Goal: Navigation & Orientation: Understand site structure

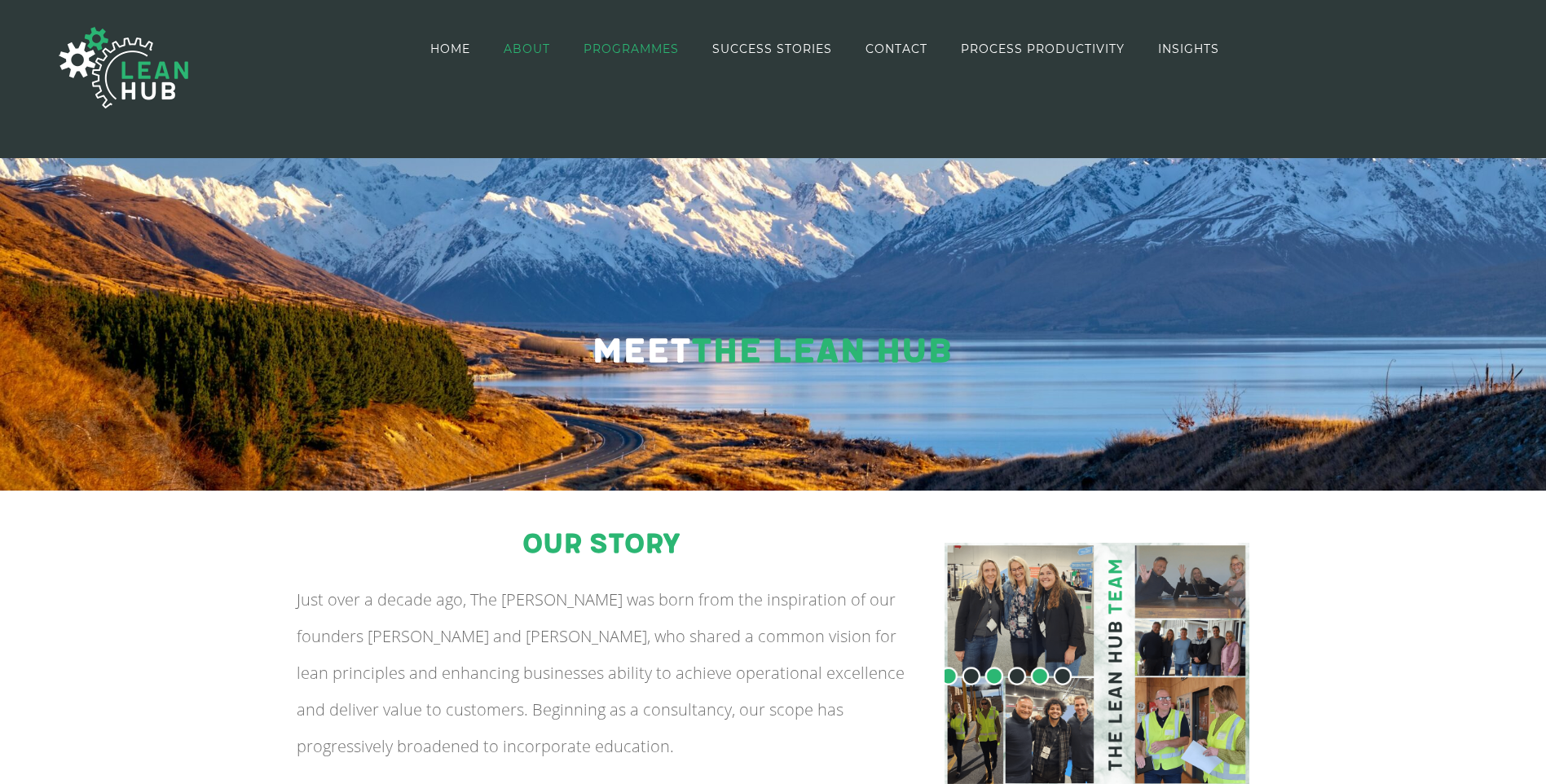
click at [634, 45] on span "PROGRAMMES" at bounding box center [630, 49] width 95 height 12
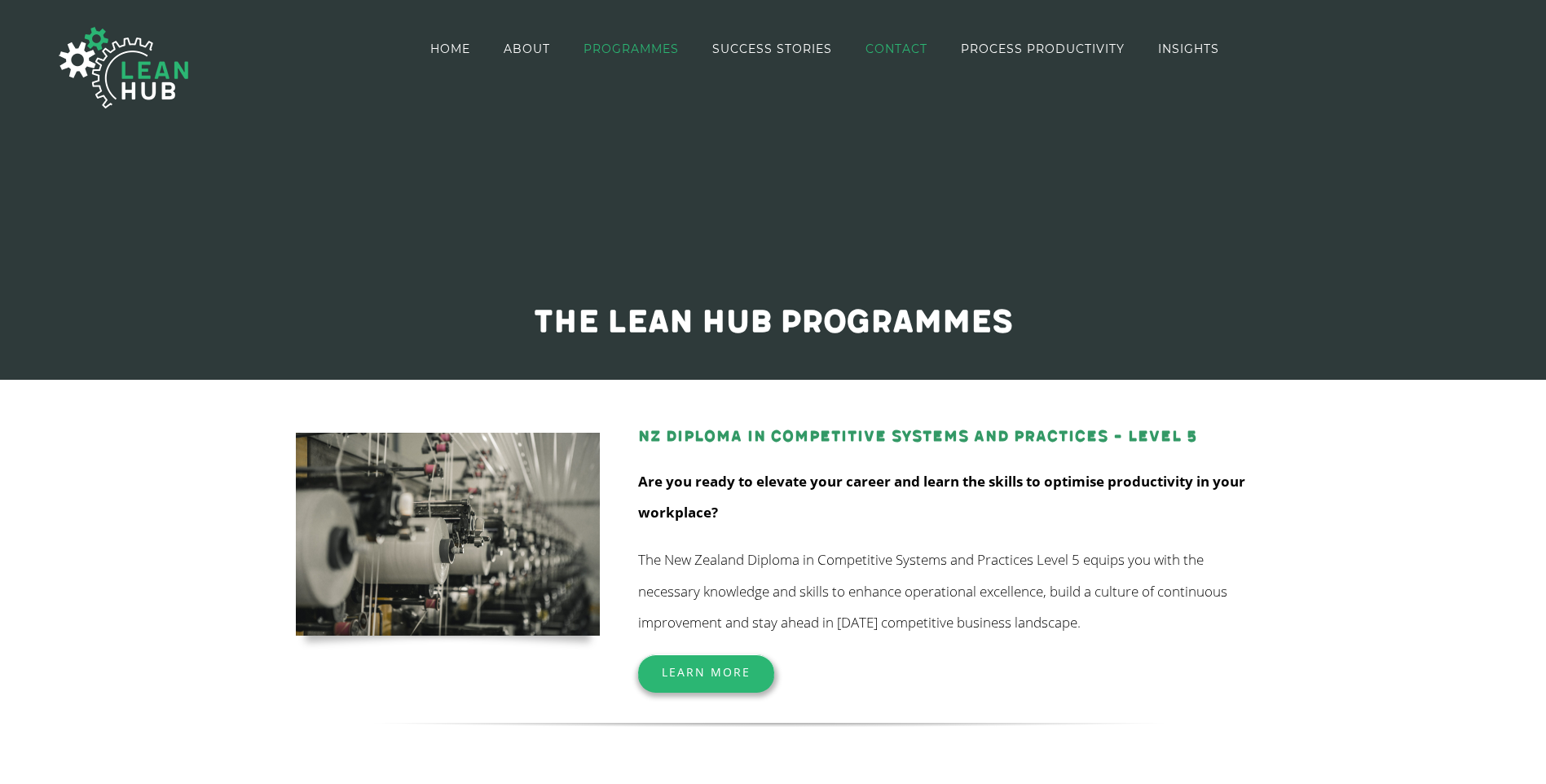
click at [885, 46] on span "CONTACT" at bounding box center [896, 49] width 62 height 12
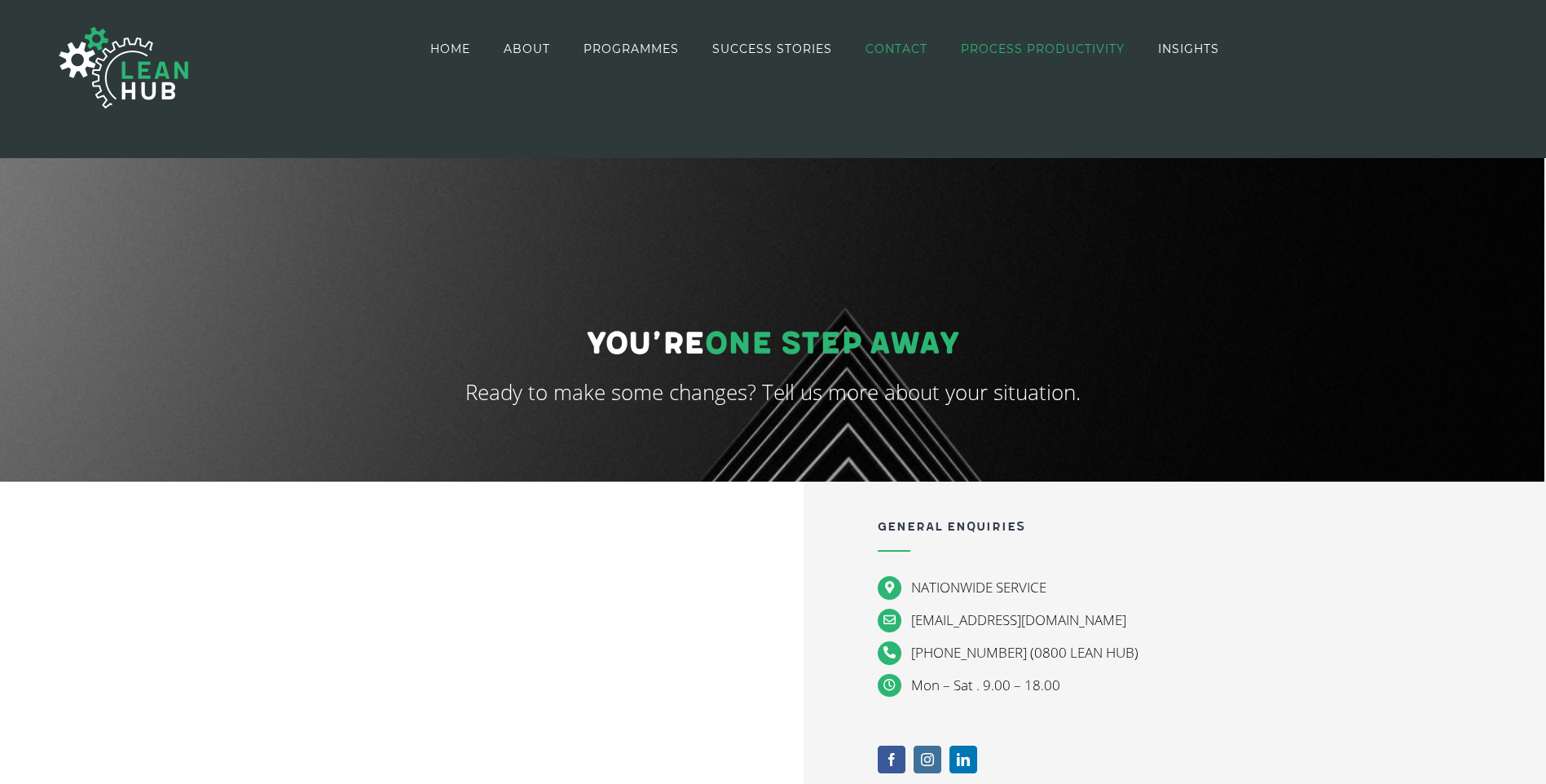
click at [1040, 43] on span "PROCESS PRODUCTIVITY" at bounding box center [1043, 49] width 164 height 12
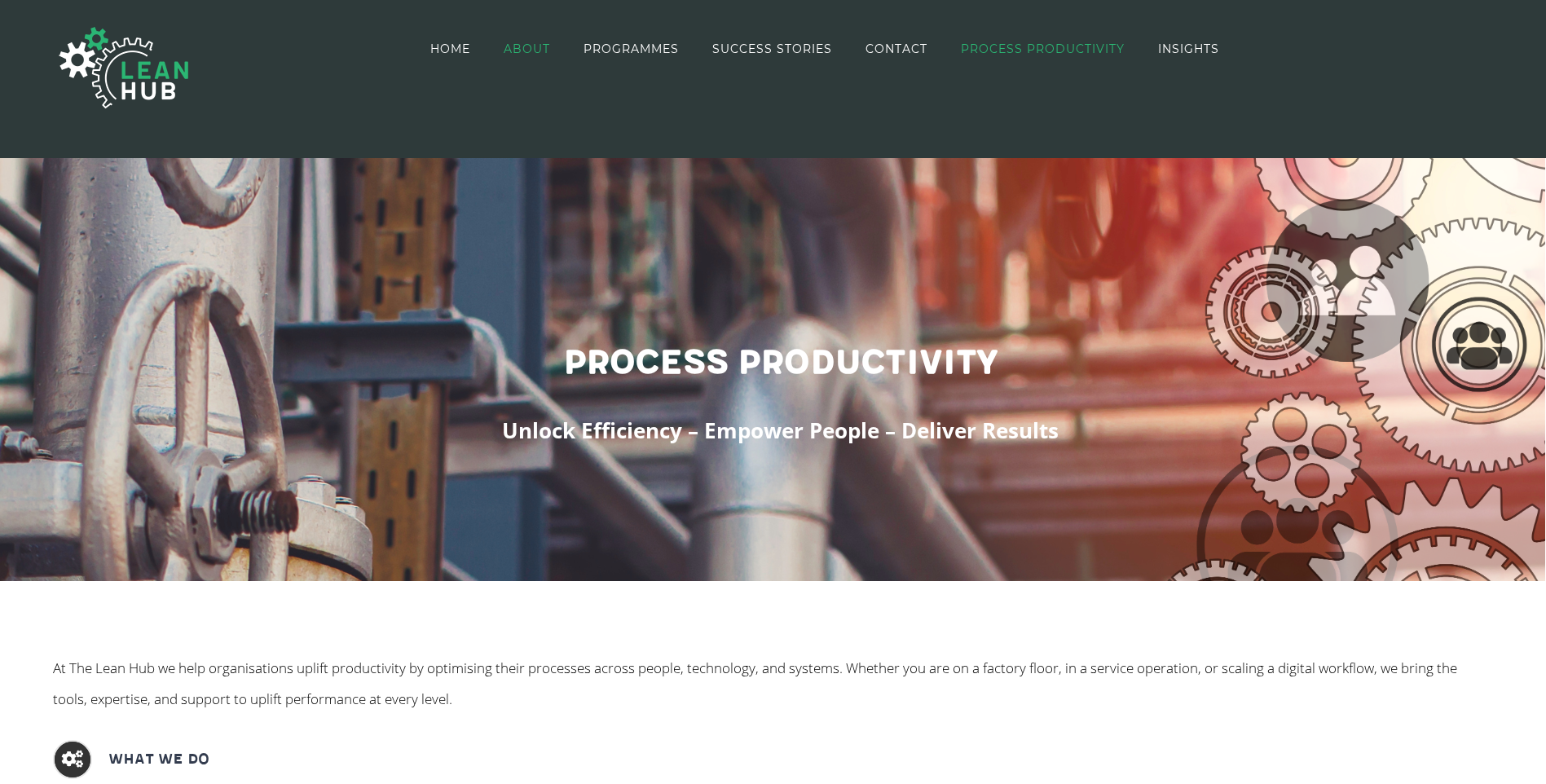
click at [520, 50] on span "ABOUT" at bounding box center [527, 49] width 46 height 12
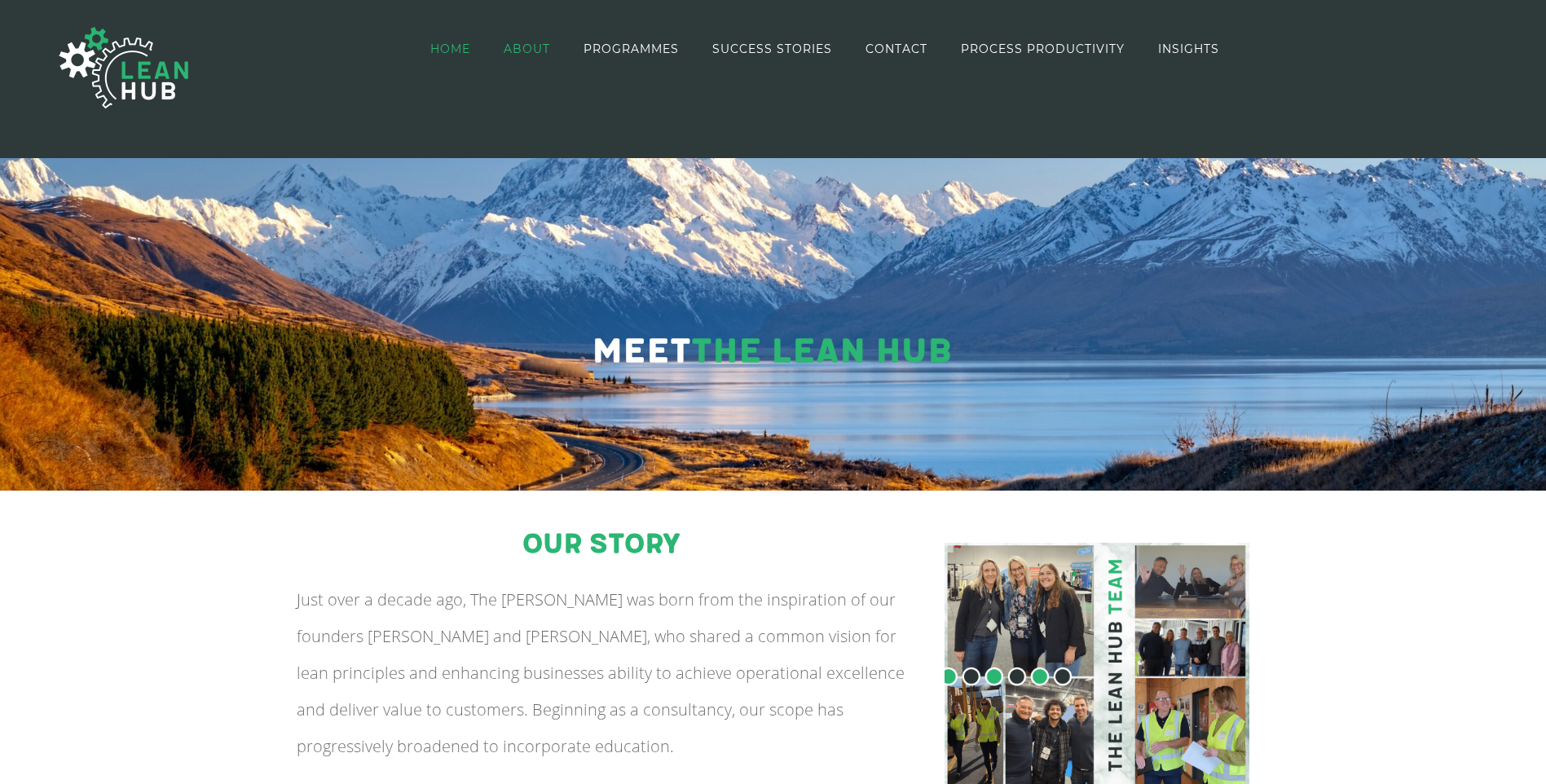
click at [464, 49] on span "HOME" at bounding box center [450, 49] width 40 height 12
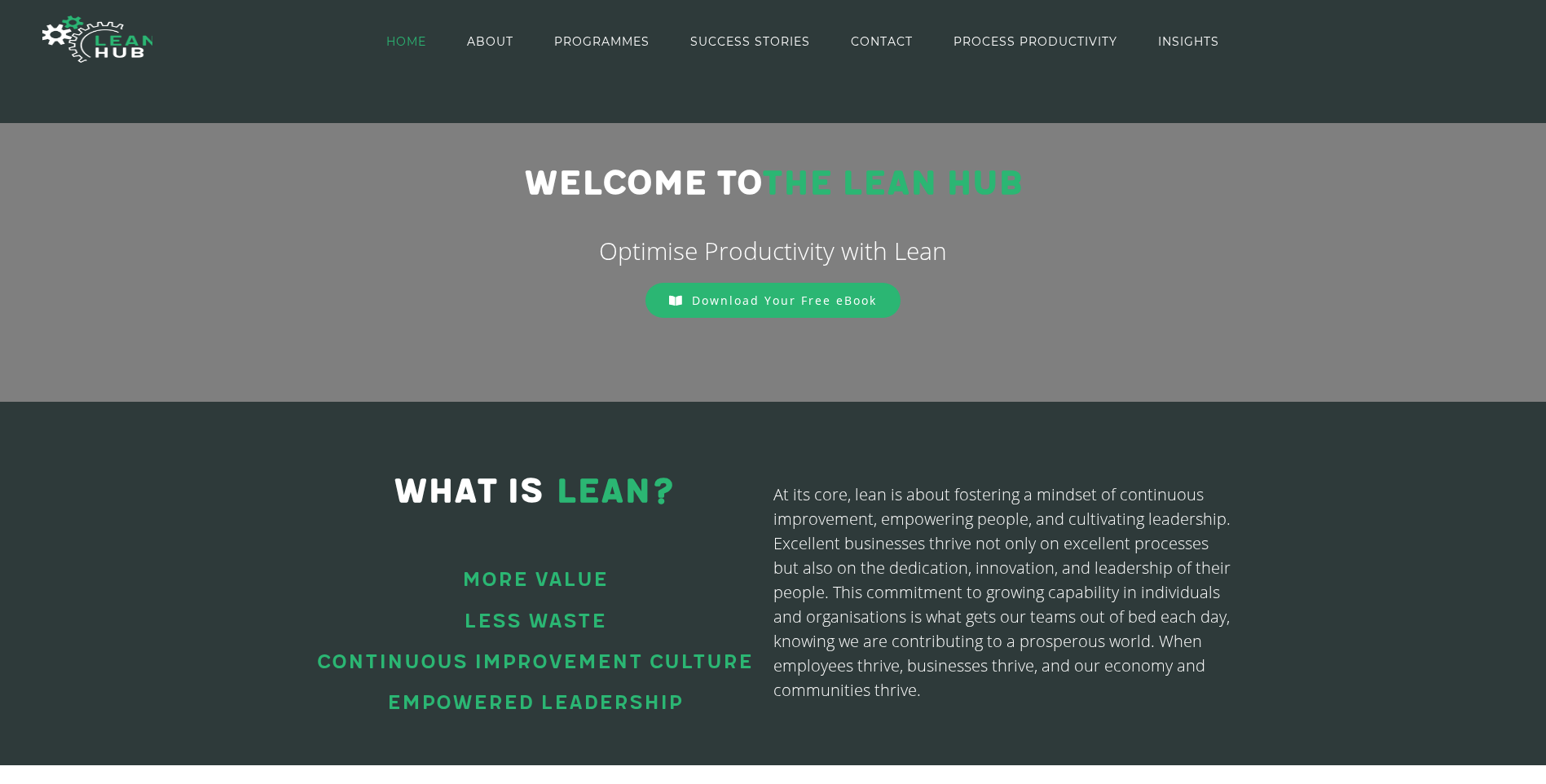
scroll to position [178, 0]
